Goal: Information Seeking & Learning: Learn about a topic

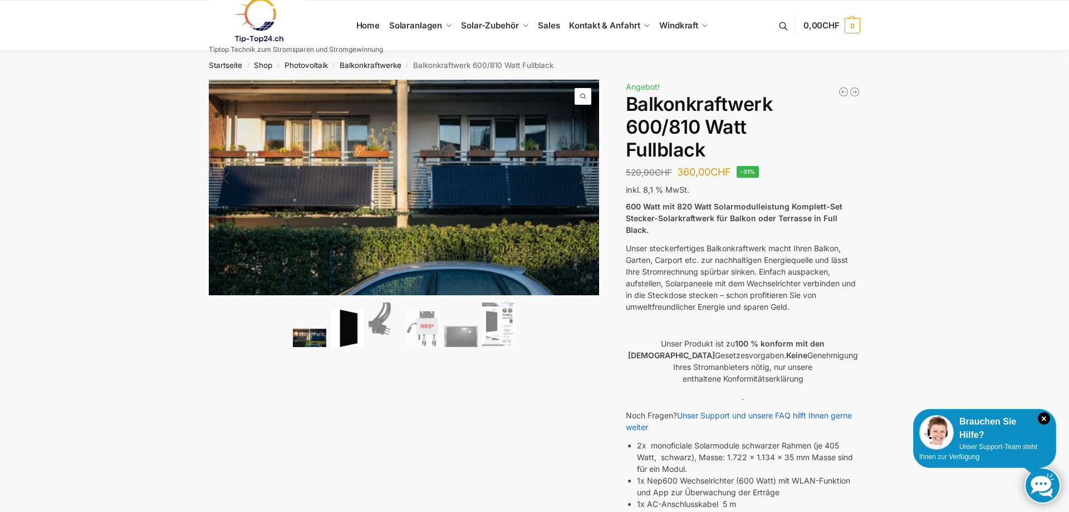
click at [356, 326] on img at bounding box center [347, 328] width 33 height 38
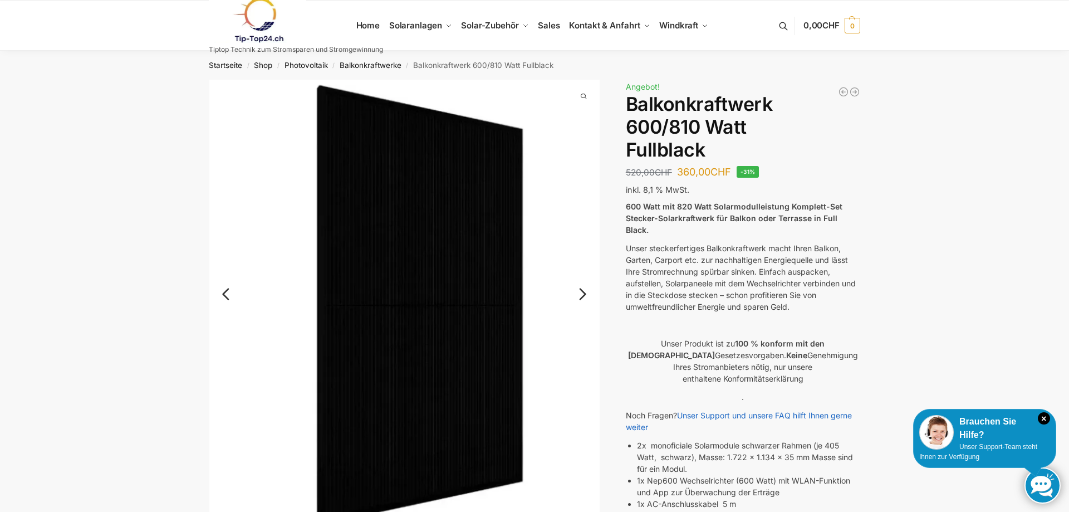
click at [581, 294] on link "Next" at bounding box center [580, 299] width 37 height 11
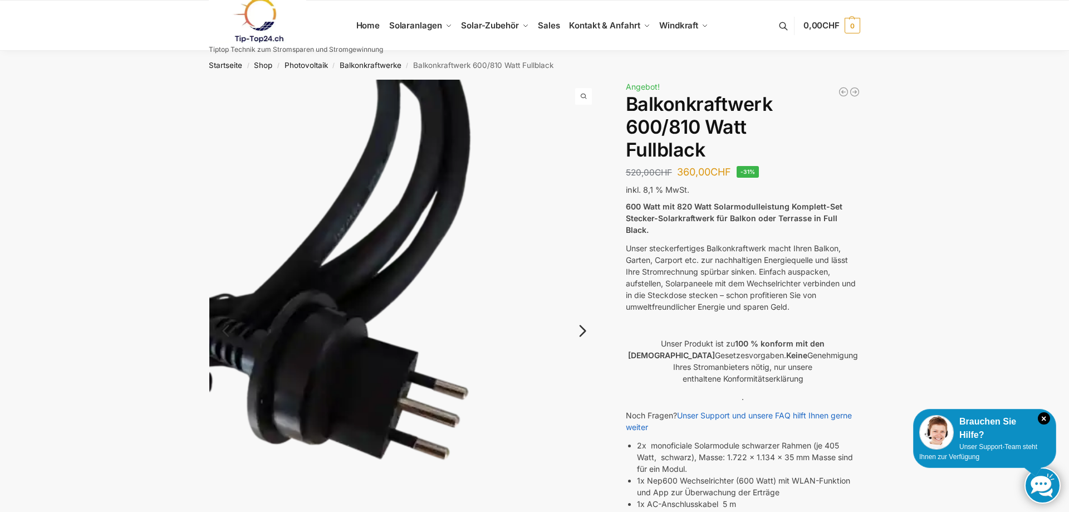
click at [581, 292] on img at bounding box center [404, 340] width 391 height 520
click at [582, 331] on link "Next" at bounding box center [580, 336] width 37 height 11
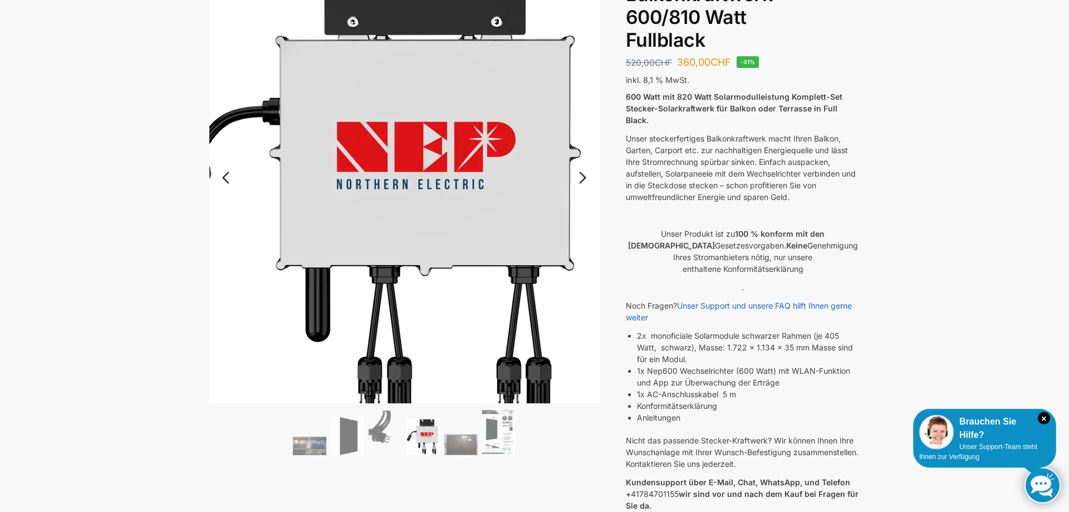
scroll to position [114, 0]
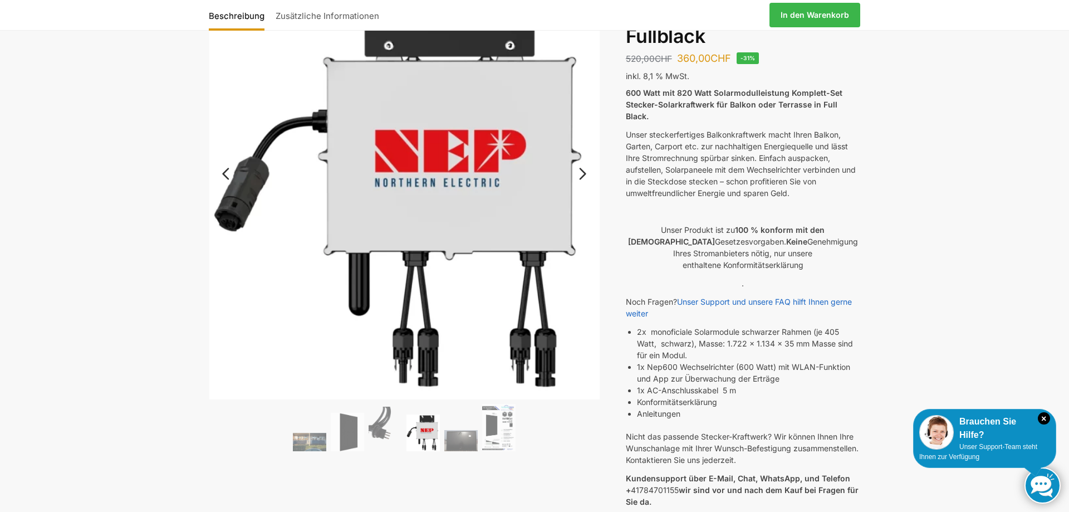
click at [581, 174] on link "Next" at bounding box center [580, 179] width 37 height 11
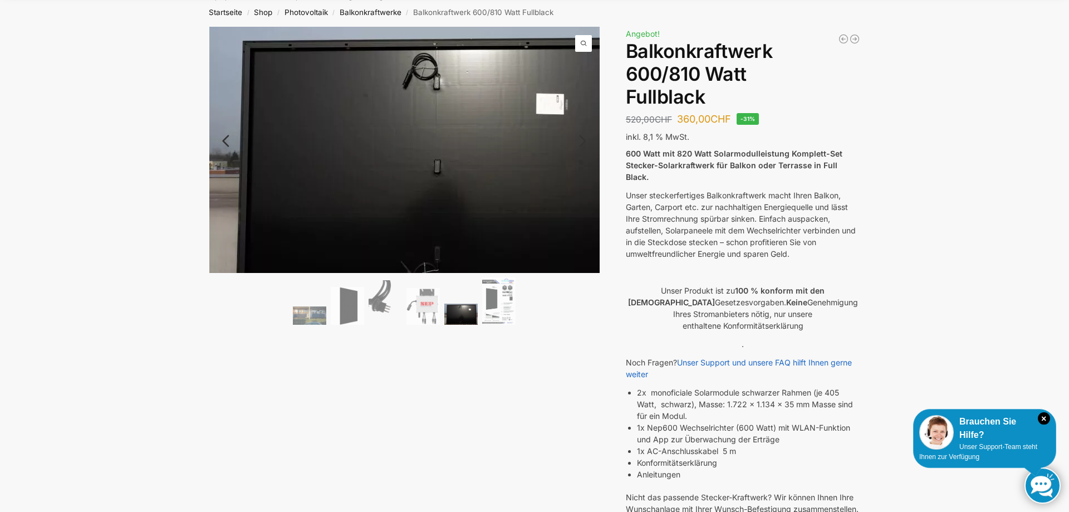
scroll to position [0, 0]
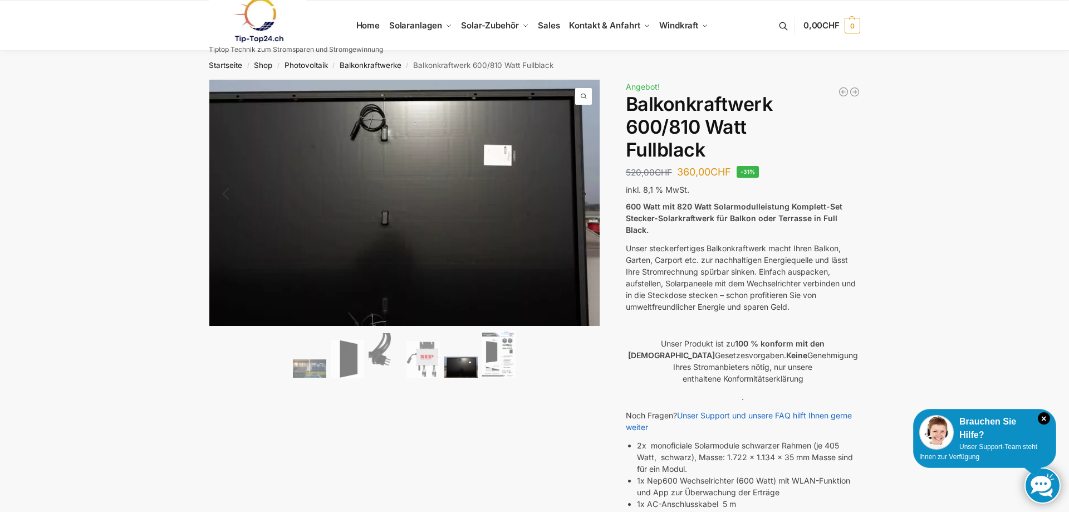
click at [582, 94] on span at bounding box center [583, 96] width 17 height 17
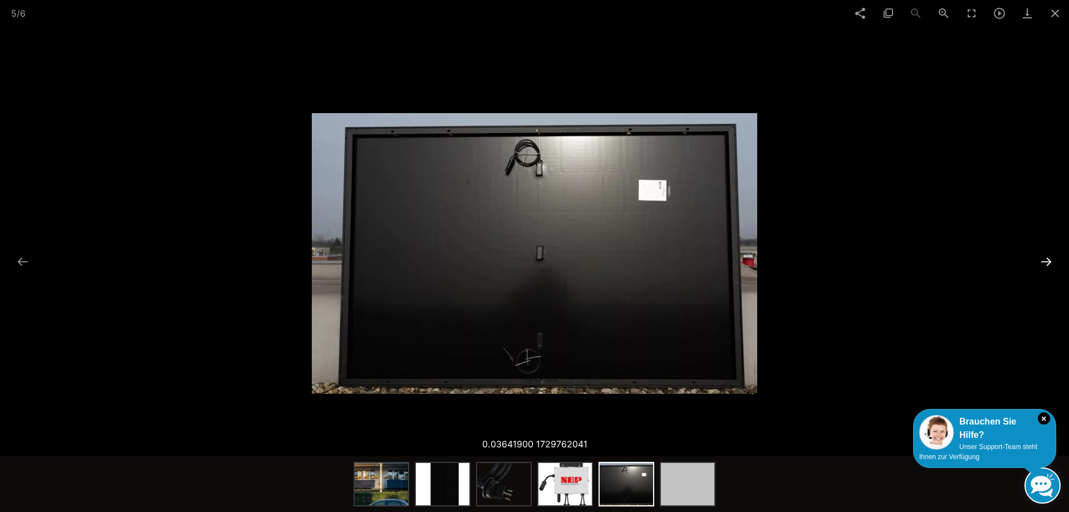
click at [1049, 258] on button at bounding box center [1045, 261] width 23 height 22
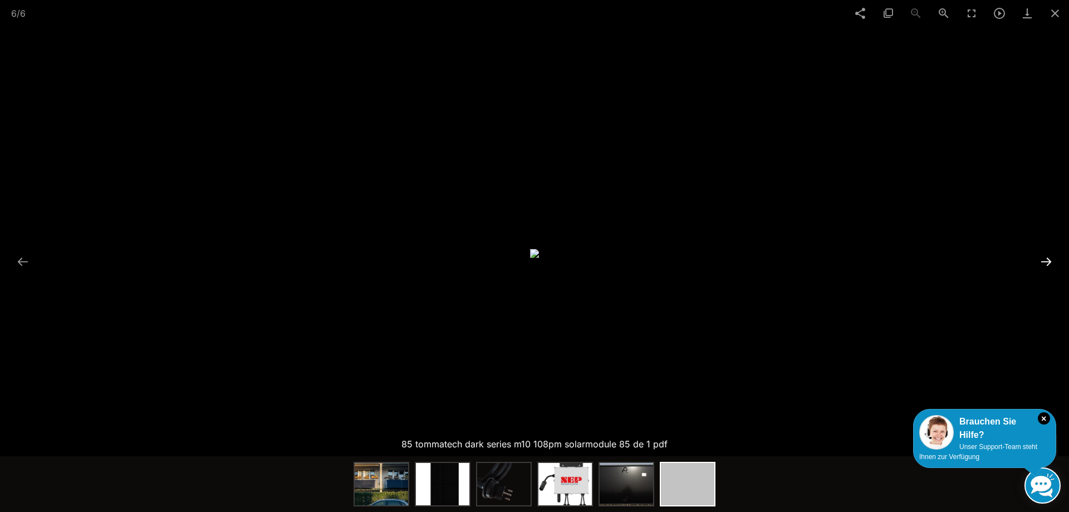
click at [1048, 258] on button at bounding box center [1045, 261] width 23 height 22
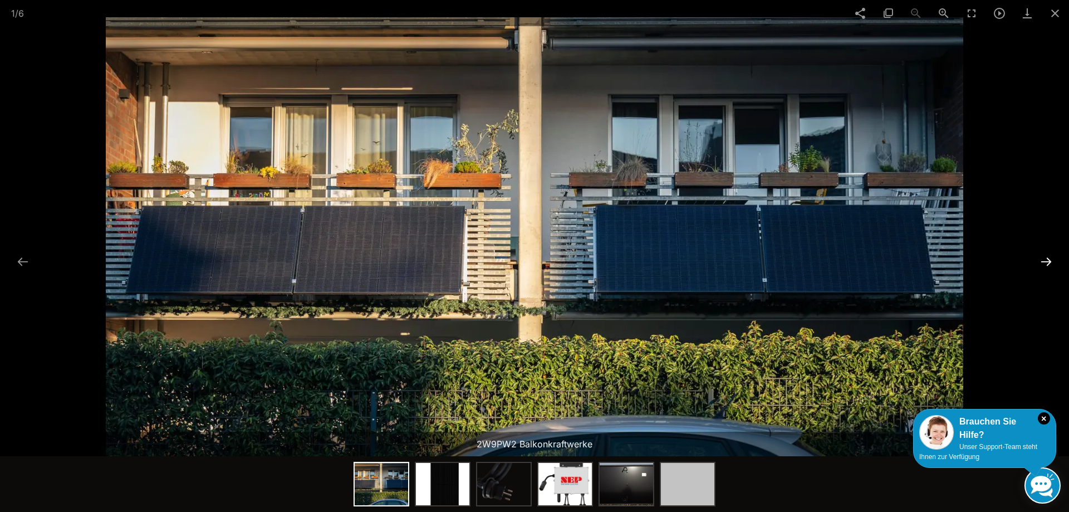
click at [1048, 258] on button at bounding box center [1045, 261] width 23 height 22
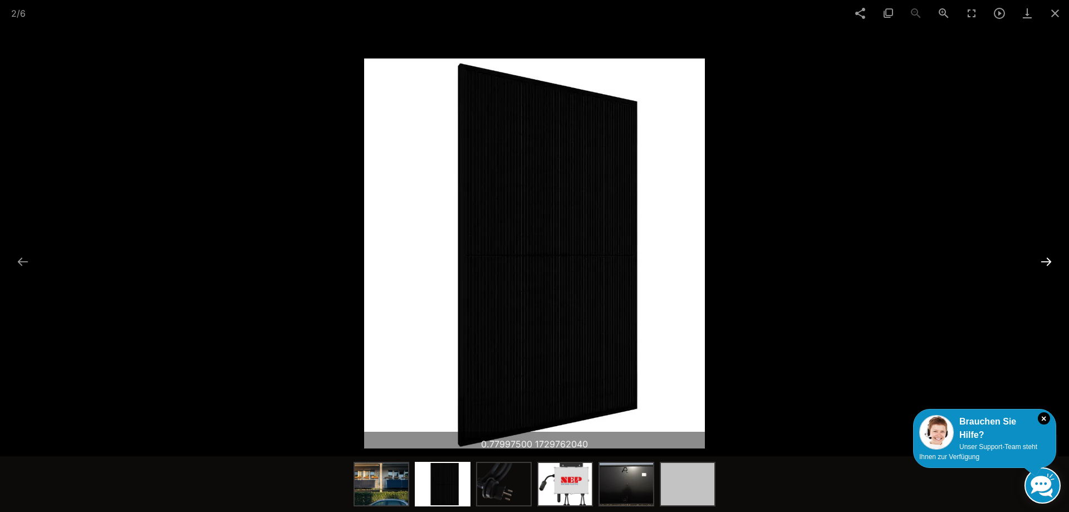
click at [1048, 258] on button at bounding box center [1045, 261] width 23 height 22
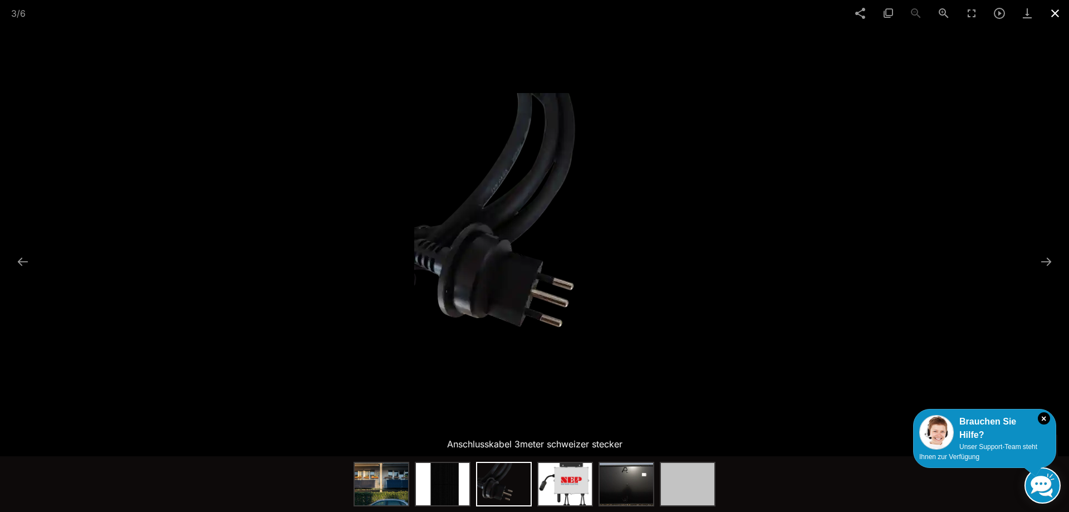
click at [1050, 13] on span at bounding box center [1055, 13] width 28 height 26
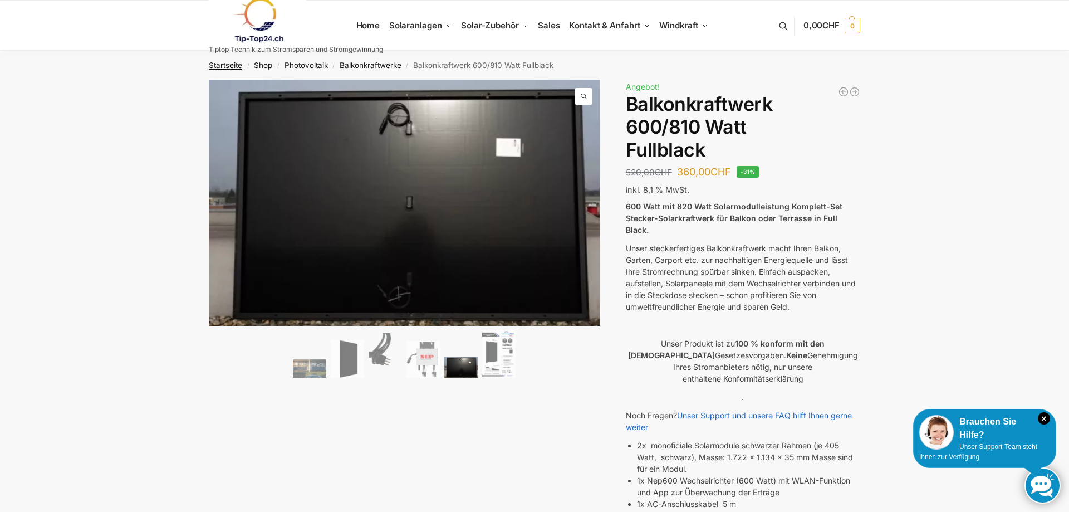
click at [219, 65] on link "Startseite" at bounding box center [225, 65] width 33 height 9
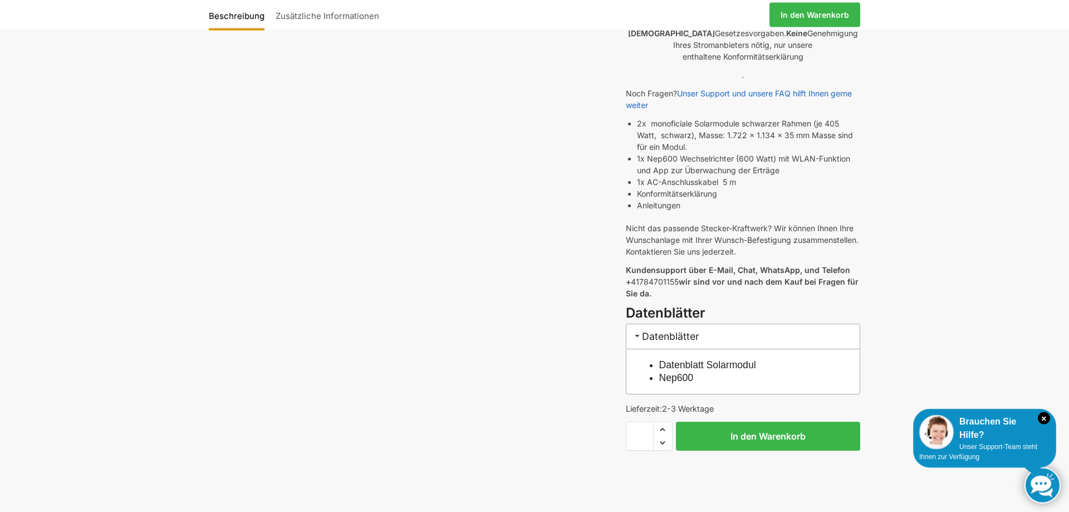
scroll to position [341, 0]
